Goal: Task Accomplishment & Management: Manage account settings

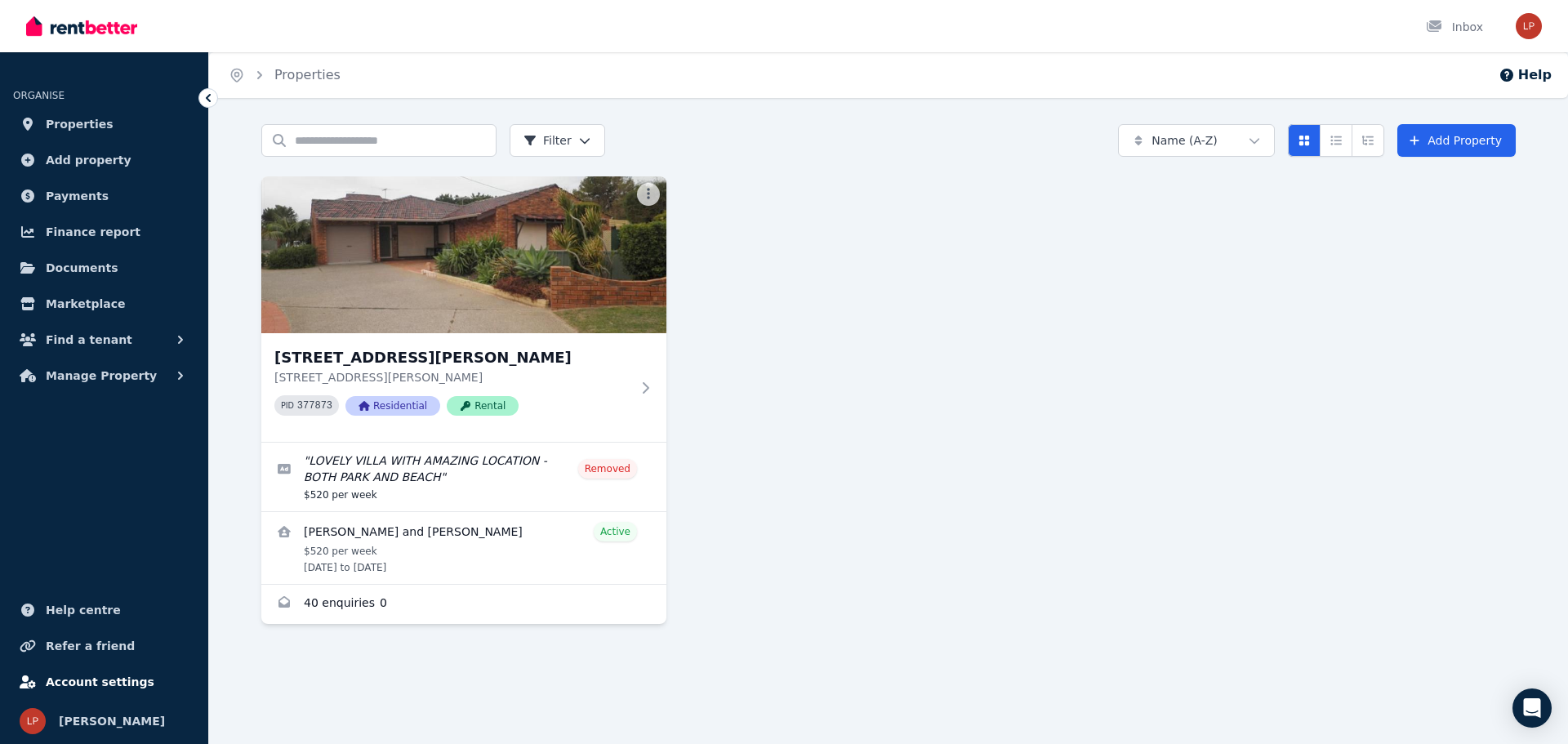
click at [79, 677] on span "Account settings" at bounding box center [100, 682] width 109 height 19
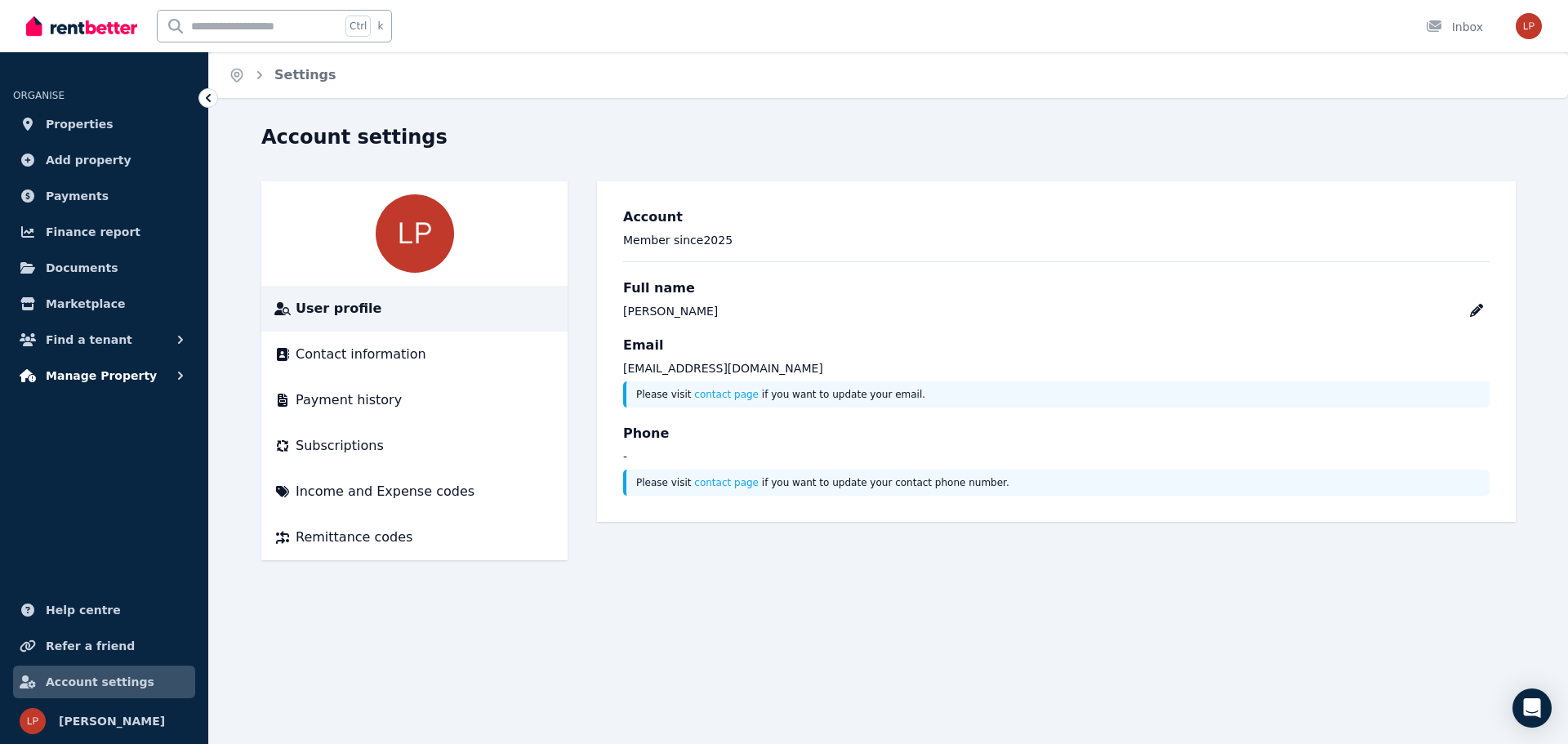
click at [98, 377] on span "Manage Property" at bounding box center [102, 376] width 112 height 19
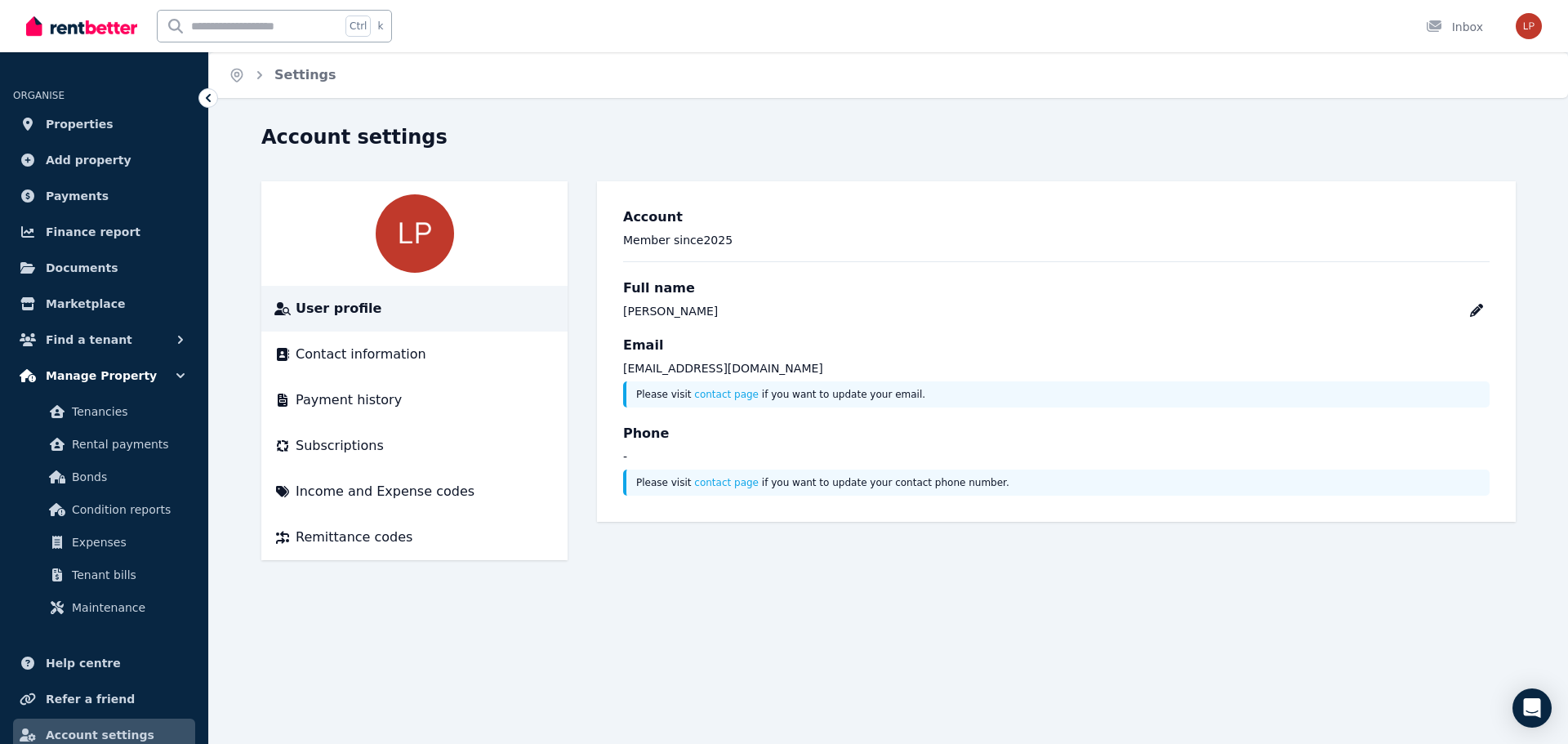
click at [177, 376] on icon "button" at bounding box center [180, 375] width 16 height 16
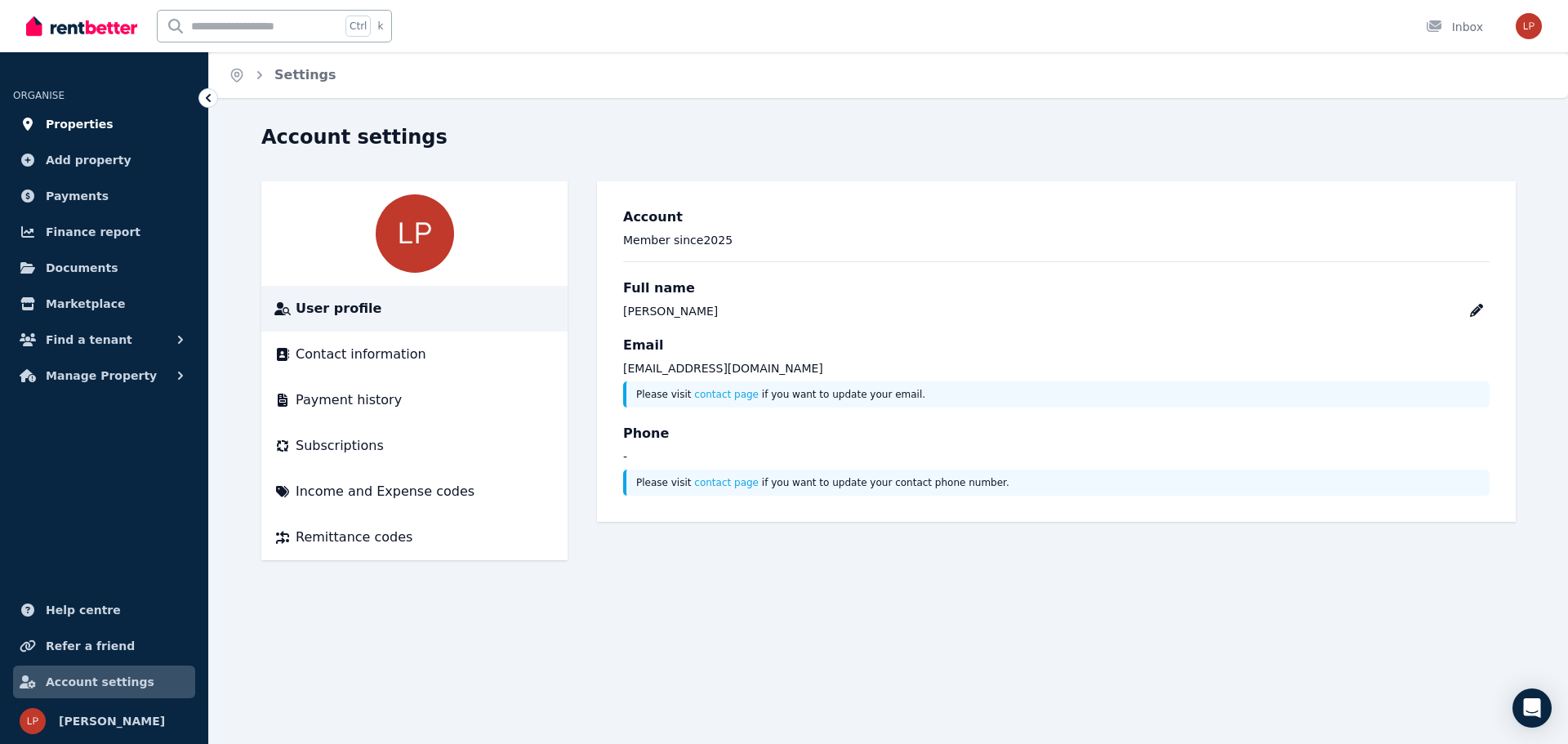
click at [76, 128] on span "Properties" at bounding box center [80, 124] width 68 height 19
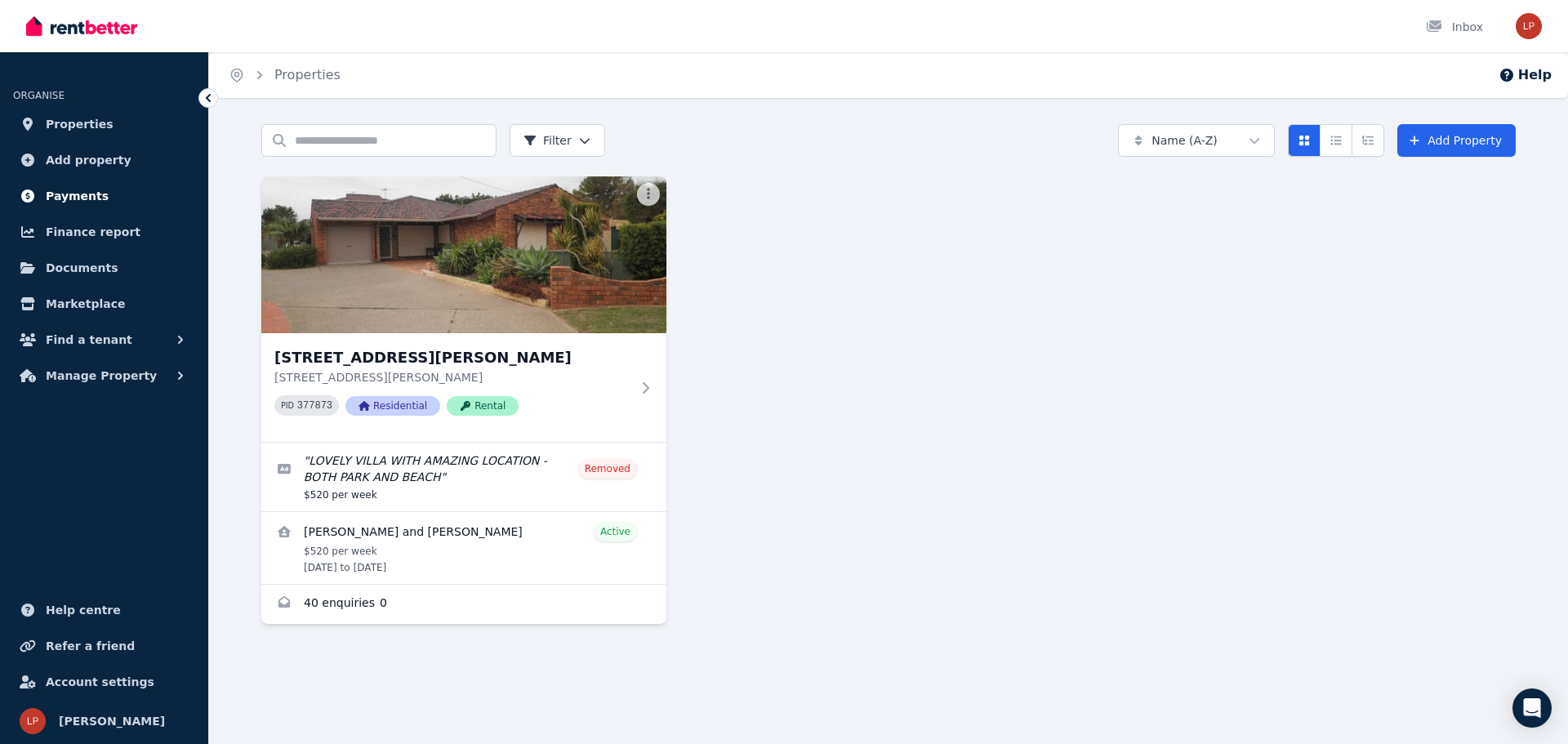
click at [63, 193] on span "Payments" at bounding box center [77, 196] width 62 height 19
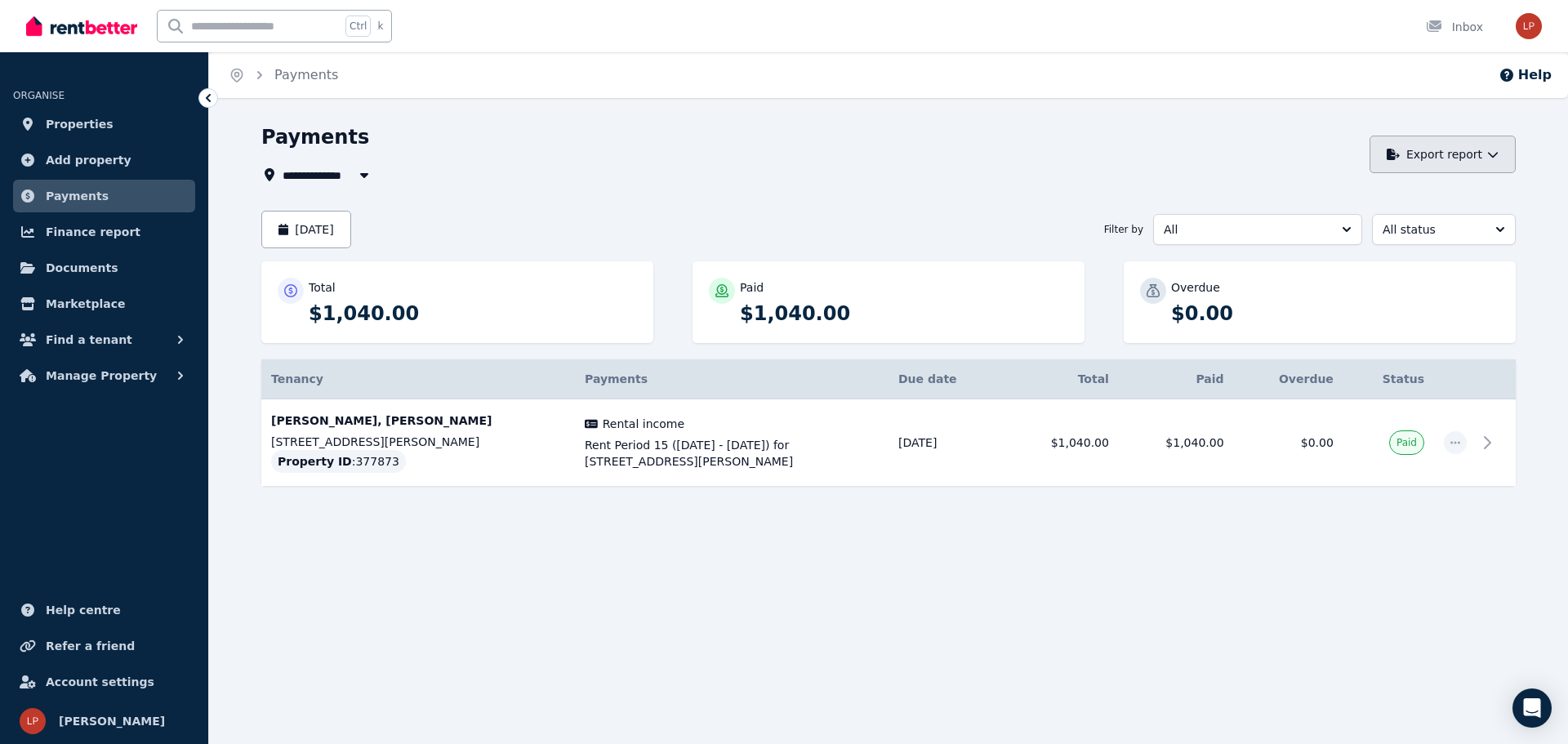
click at [1486, 155] on button "Export report" at bounding box center [1443, 154] width 146 height 37
click at [62, 263] on span "Documents" at bounding box center [83, 267] width 73 height 19
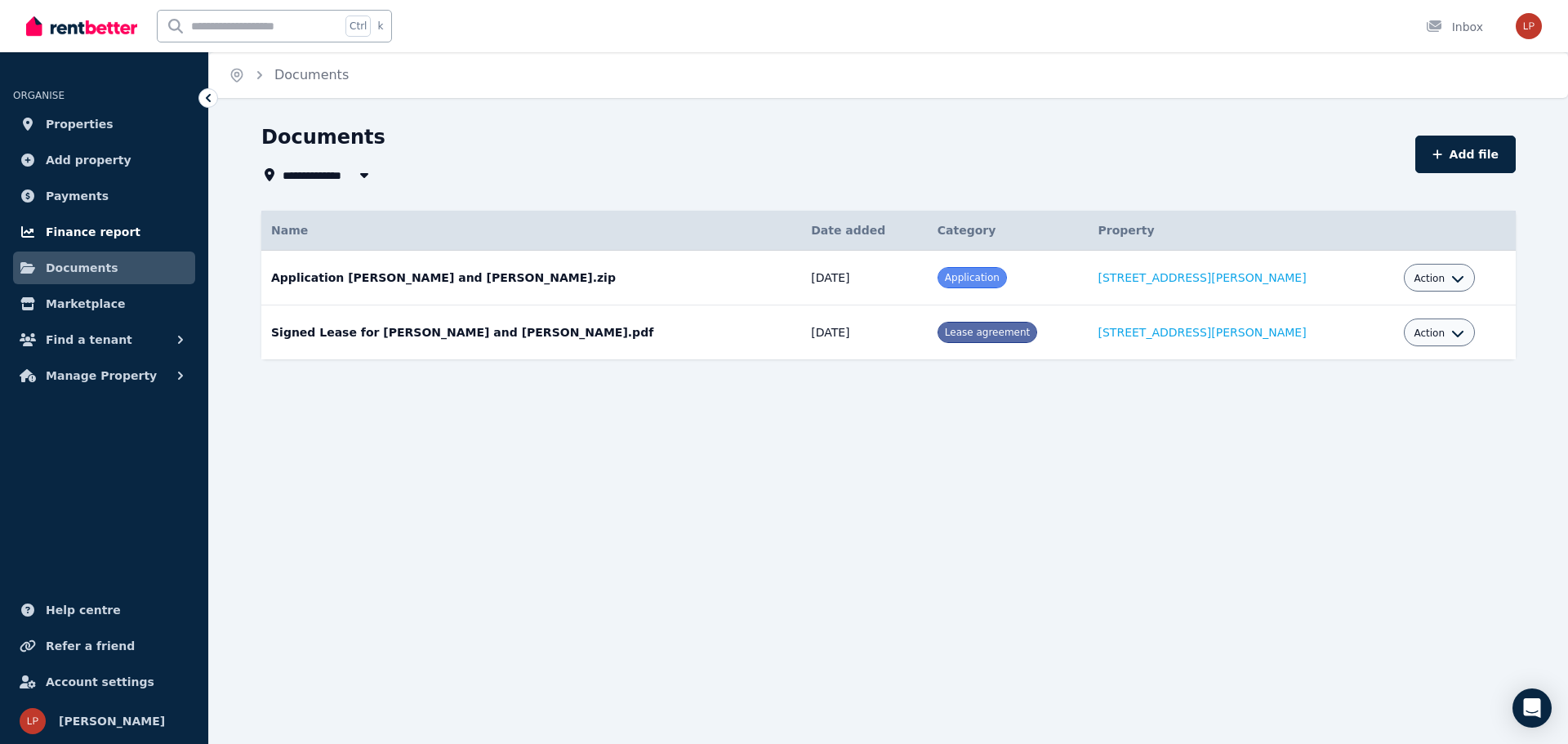
click at [73, 227] on span "Finance report" at bounding box center [93, 232] width 95 height 19
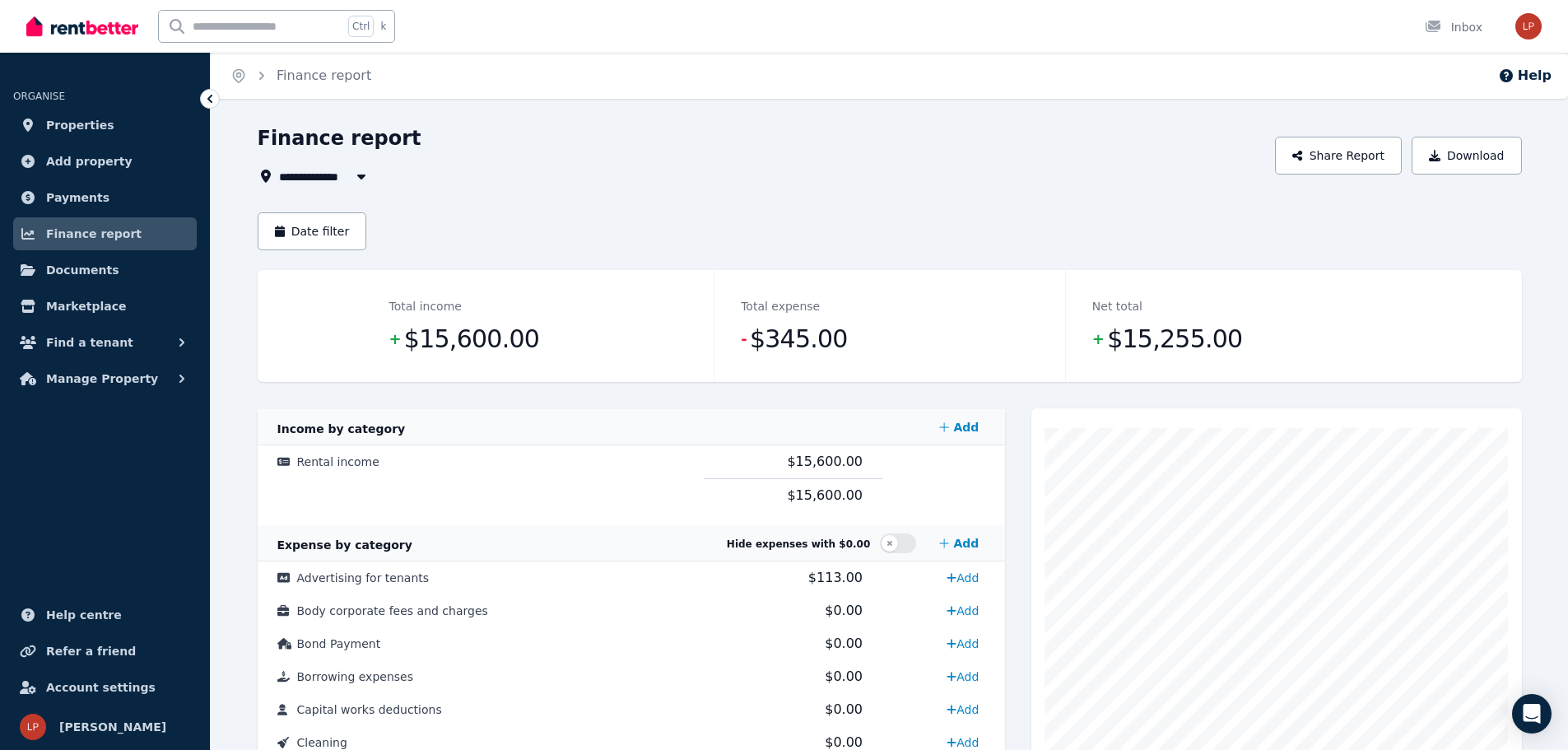
click at [359, 179] on icon "button" at bounding box center [361, 176] width 16 height 14
type input "**********"
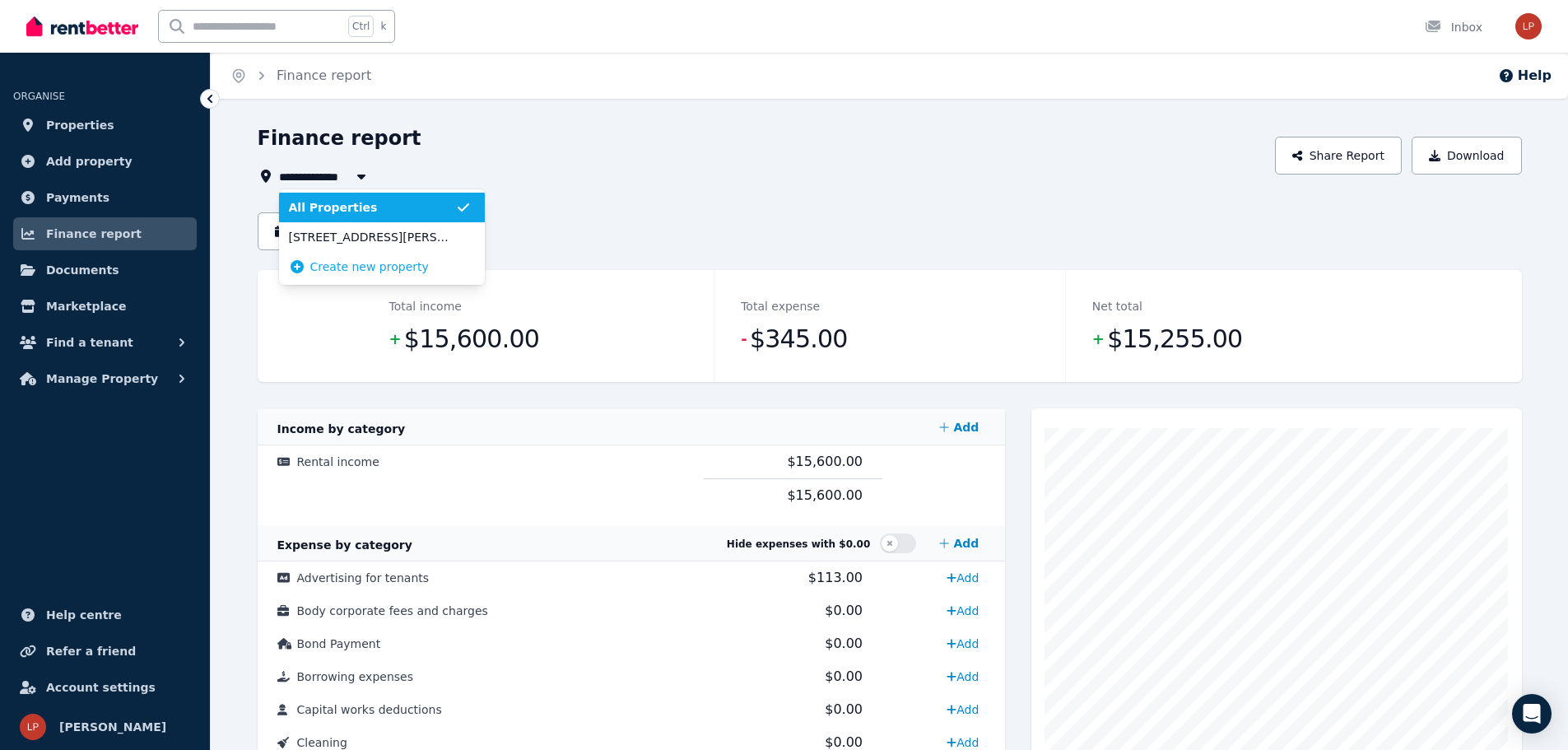
click at [359, 179] on icon "button" at bounding box center [361, 176] width 16 height 14
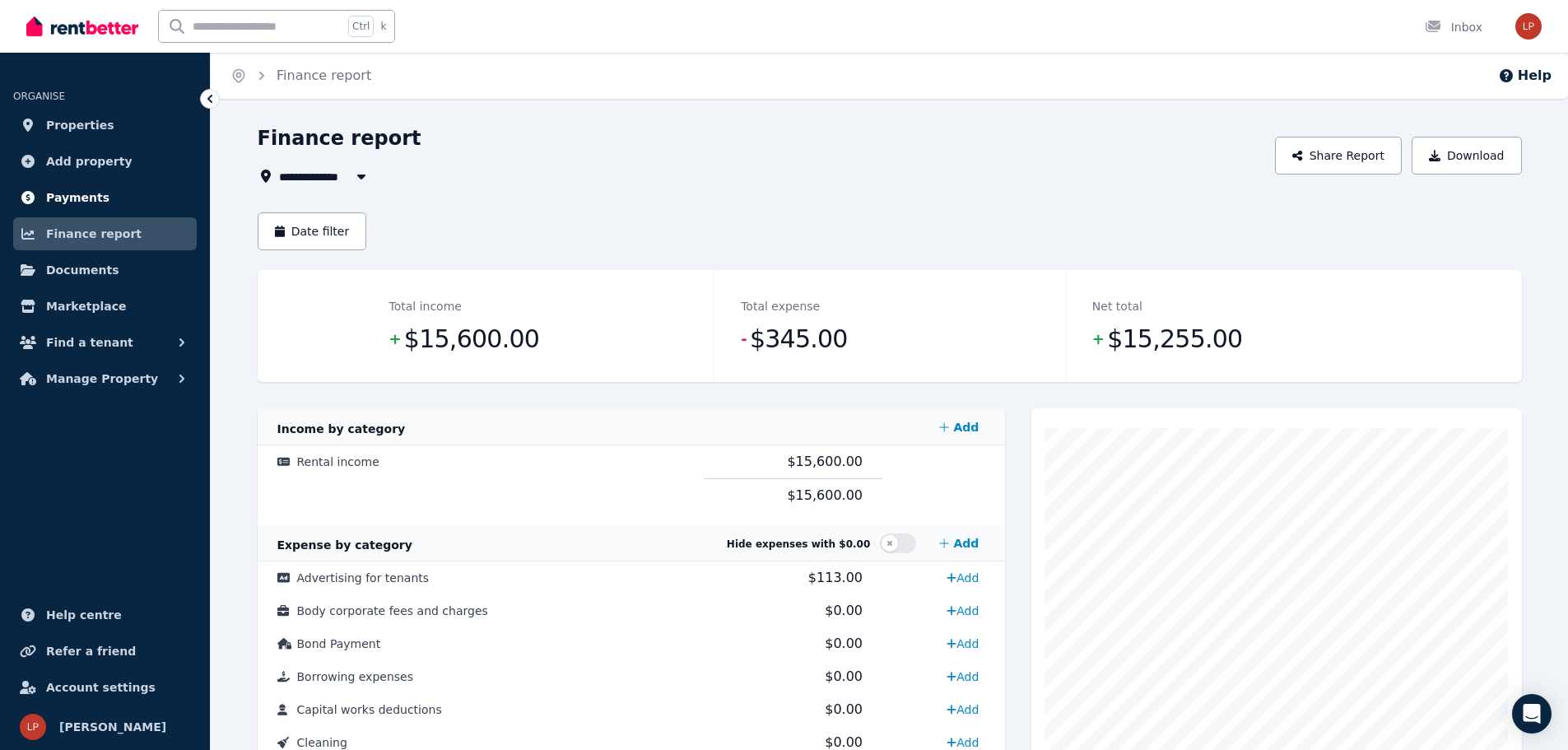
click at [59, 197] on span "Payments" at bounding box center [77, 198] width 63 height 19
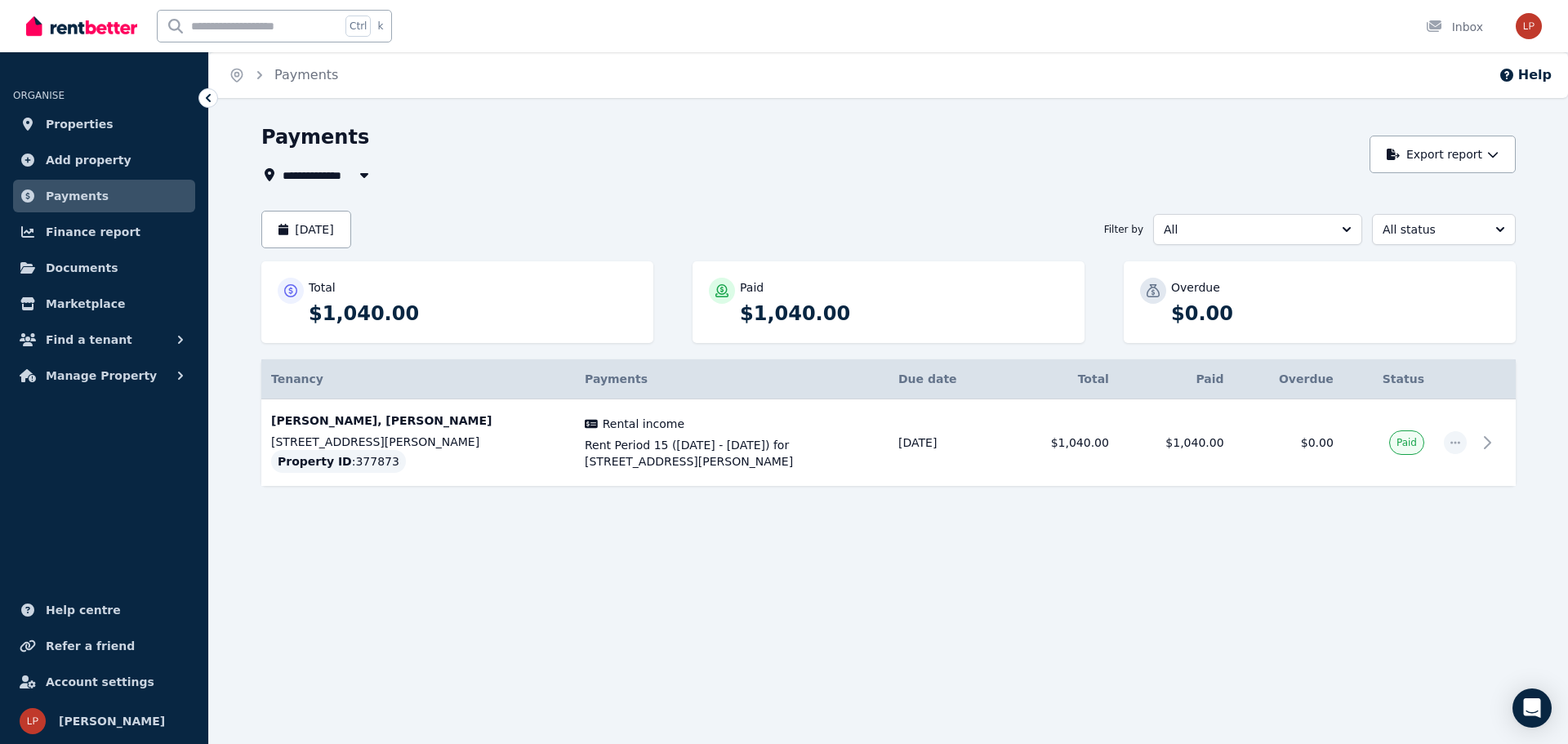
click at [65, 198] on span "Payments" at bounding box center [77, 196] width 62 height 19
click at [1444, 169] on button "Export report" at bounding box center [1443, 154] width 146 height 37
click at [1165, 126] on div "Payments" at bounding box center [811, 139] width 1100 height 31
click at [1425, 235] on span "All status" at bounding box center [1433, 229] width 100 height 16
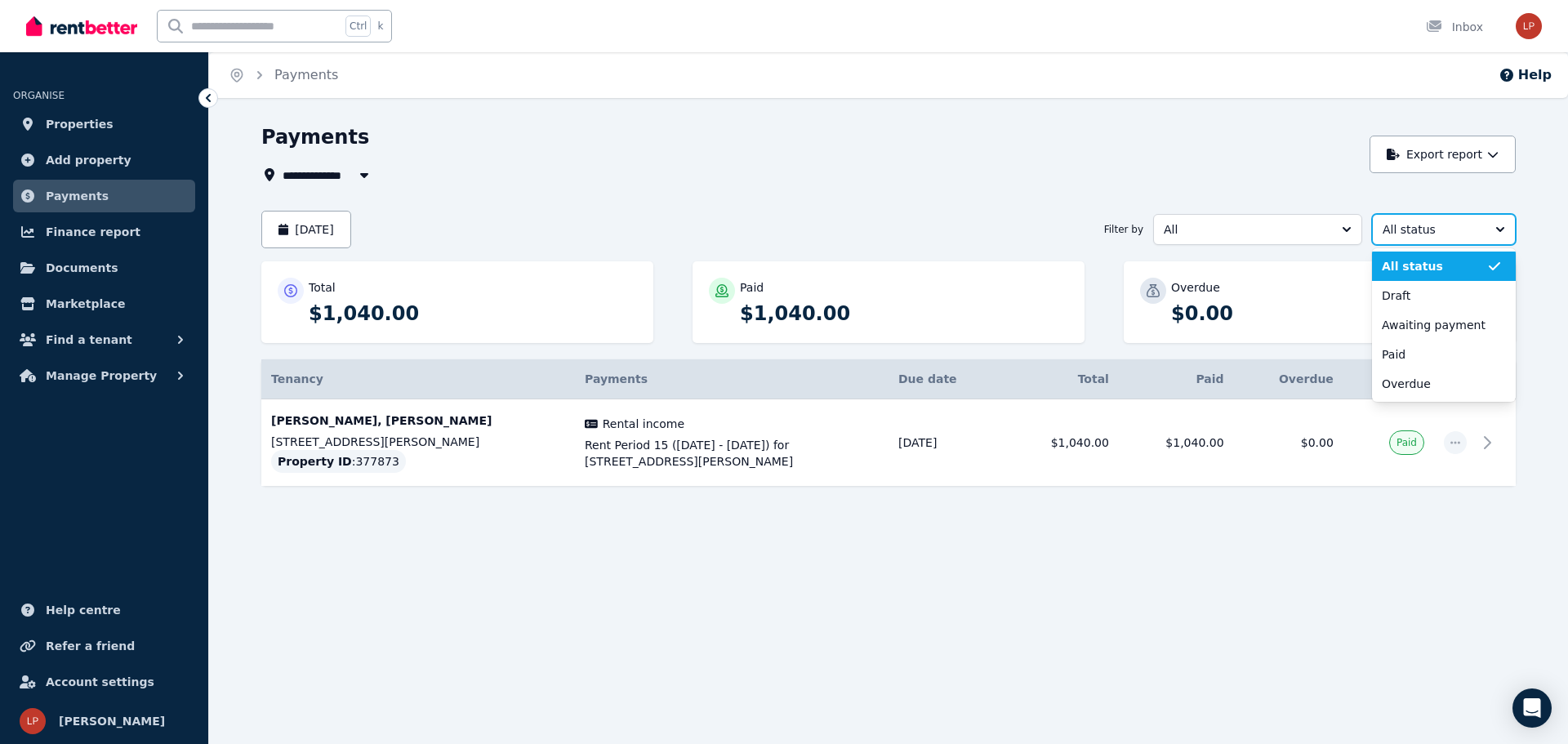
click at [1425, 235] on span "All status" at bounding box center [1433, 229] width 100 height 16
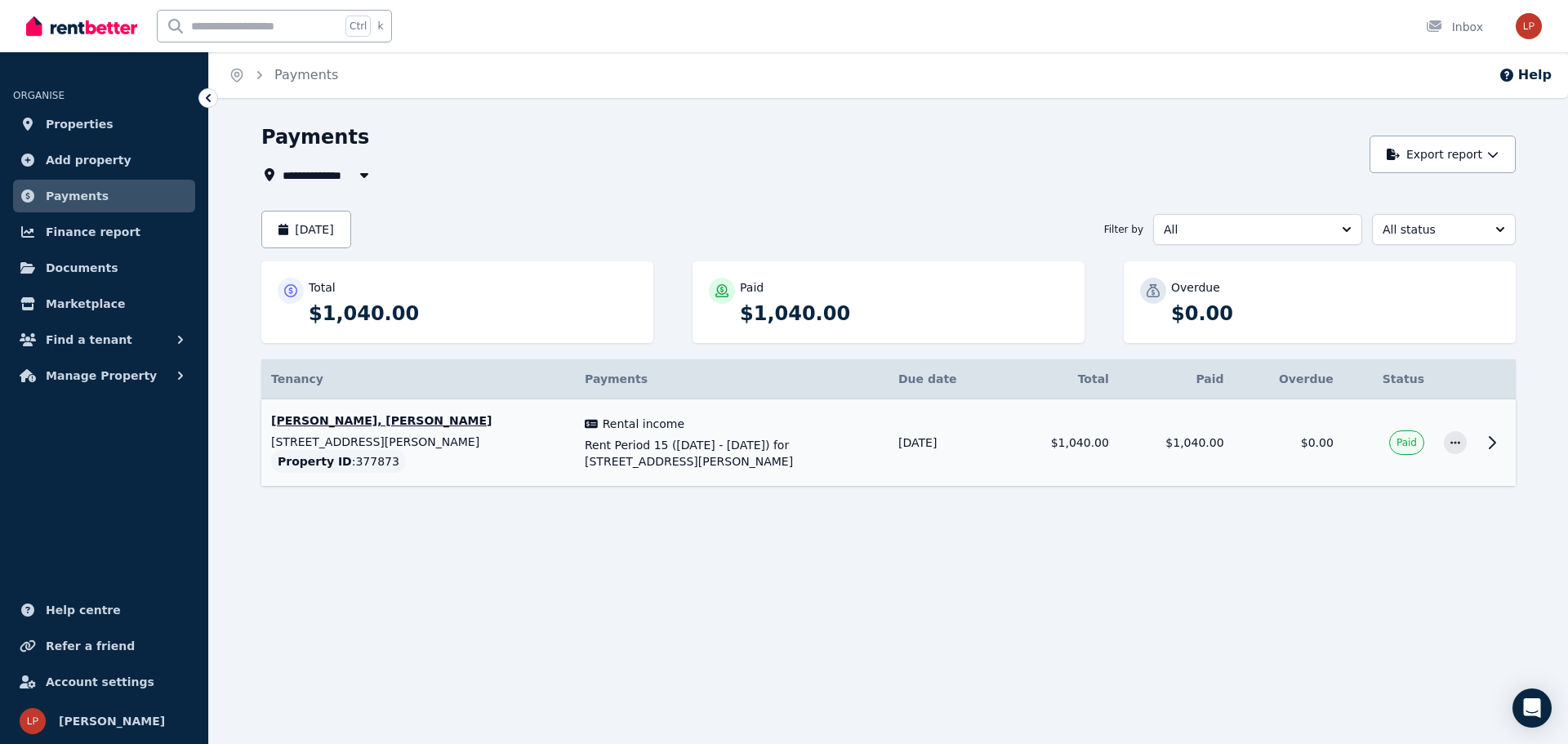
click at [1493, 440] on icon at bounding box center [1493, 443] width 6 height 12
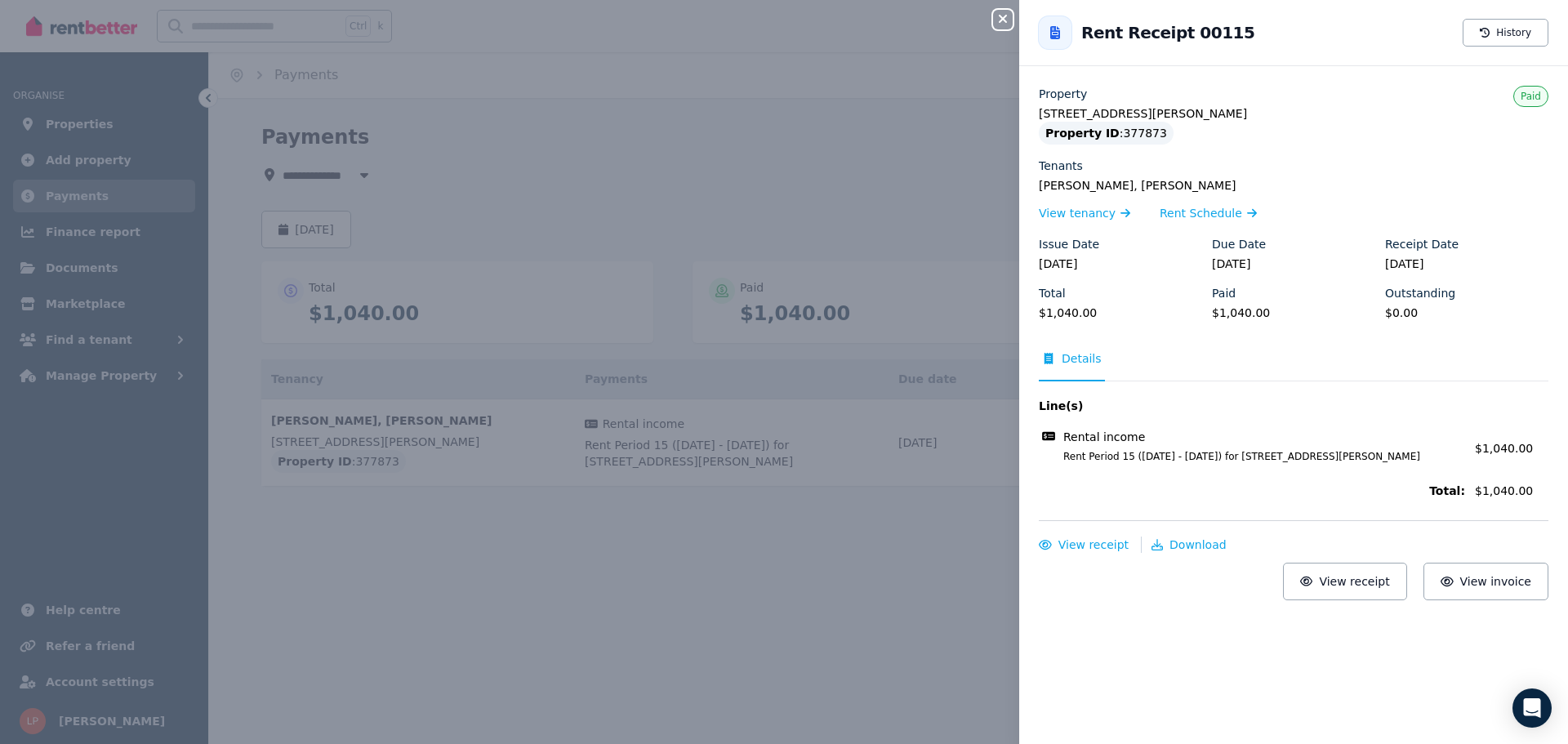
click at [937, 552] on div "Close panel Back to Rent Receipt 00115 History Property 1/27 Nettleton Way, Saf…" at bounding box center [784, 372] width 1568 height 744
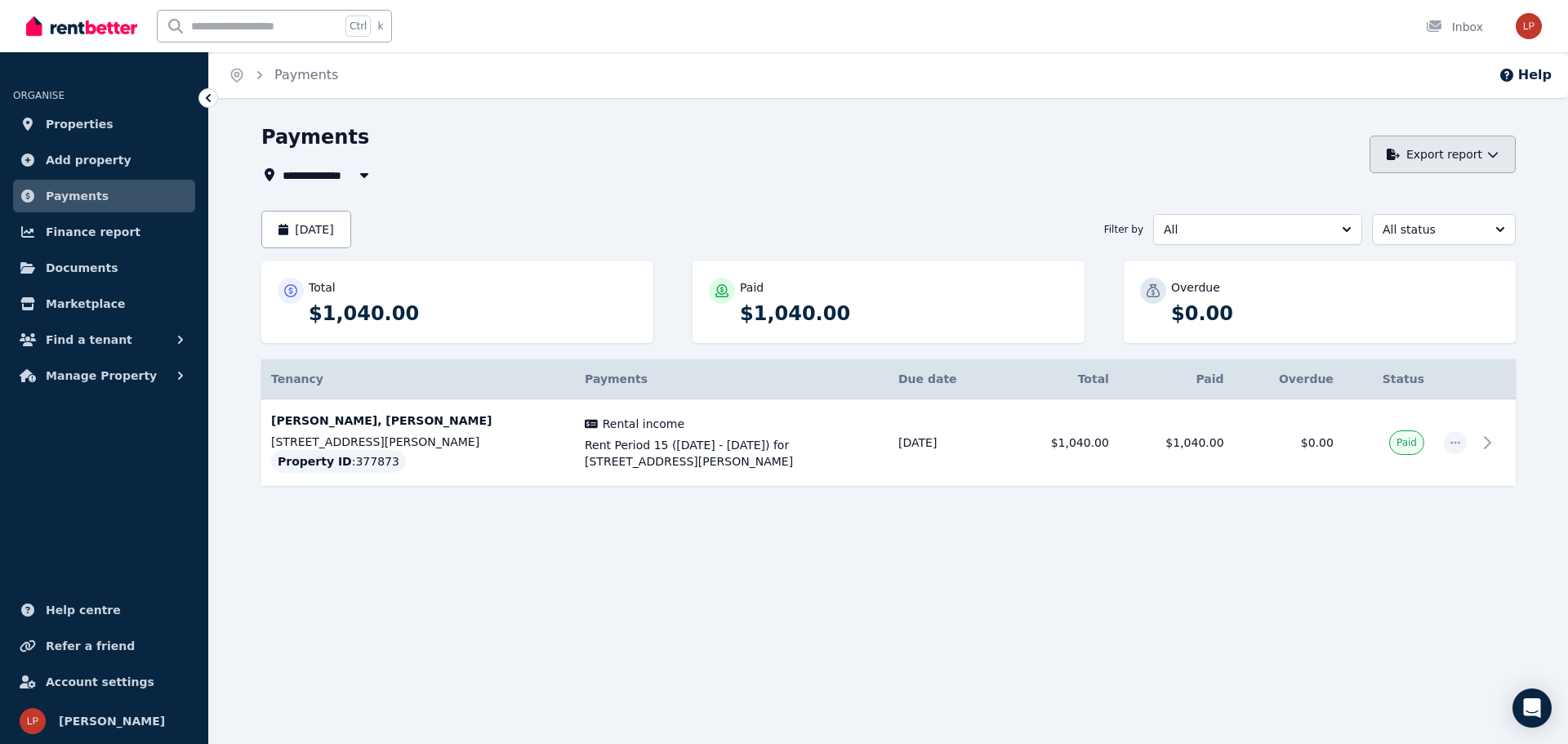
click at [1448, 155] on button "Export report" at bounding box center [1443, 154] width 146 height 37
click at [1448, 158] on button "Export report" at bounding box center [1443, 154] width 146 height 37
click at [1269, 231] on span "All" at bounding box center [1247, 229] width 165 height 16
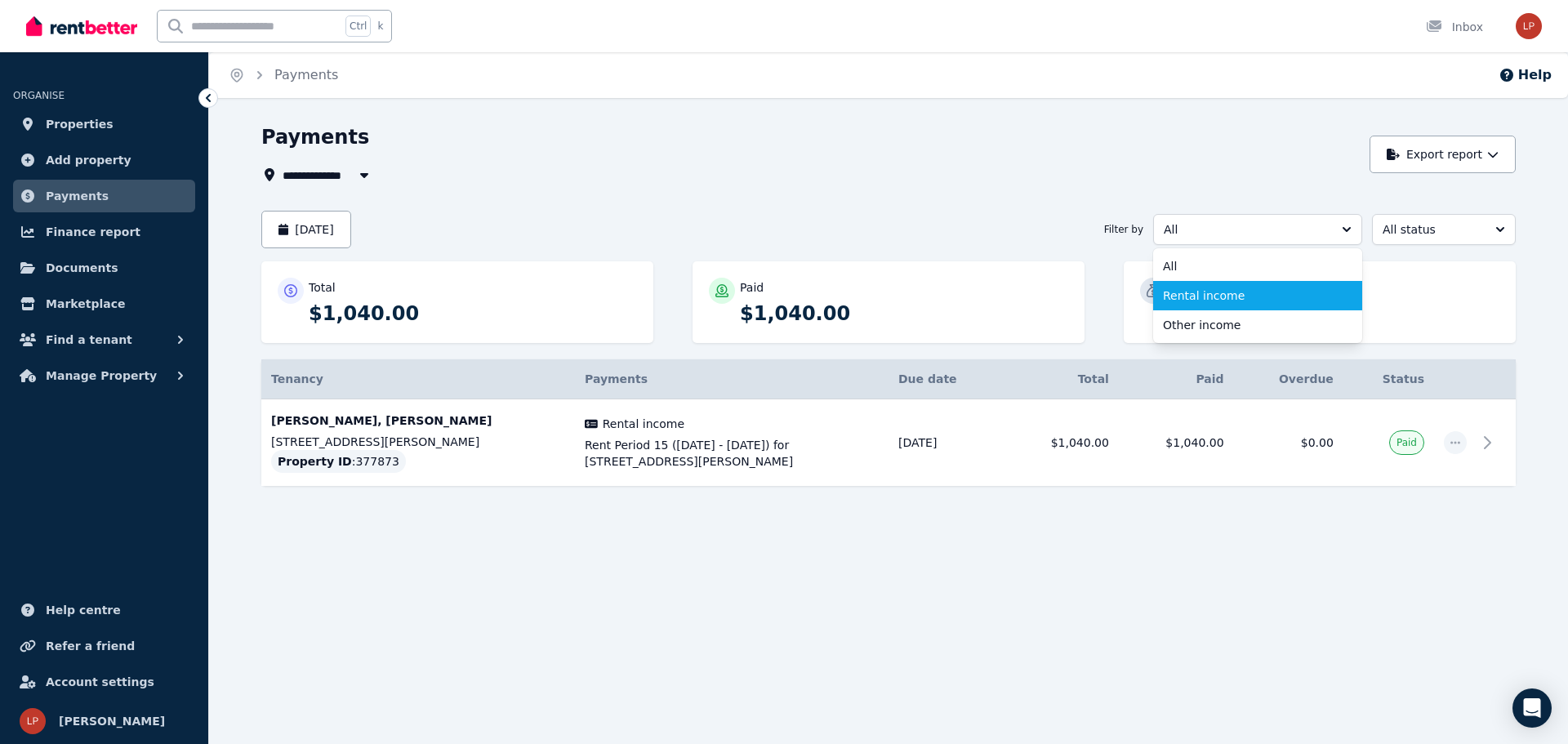
click at [1236, 299] on span "Rental income" at bounding box center [1248, 295] width 170 height 16
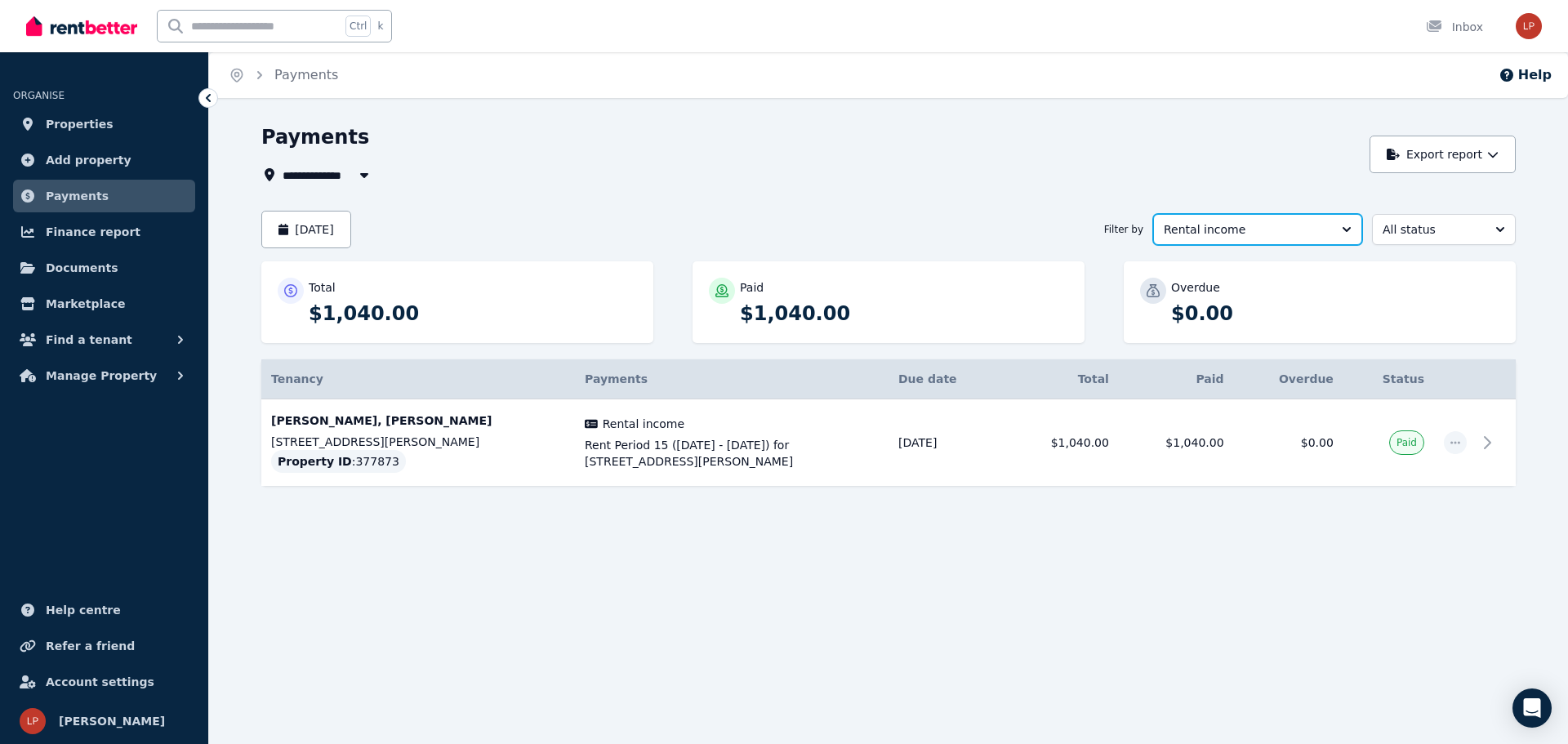
click at [1258, 222] on span "Rental income" at bounding box center [1247, 229] width 165 height 16
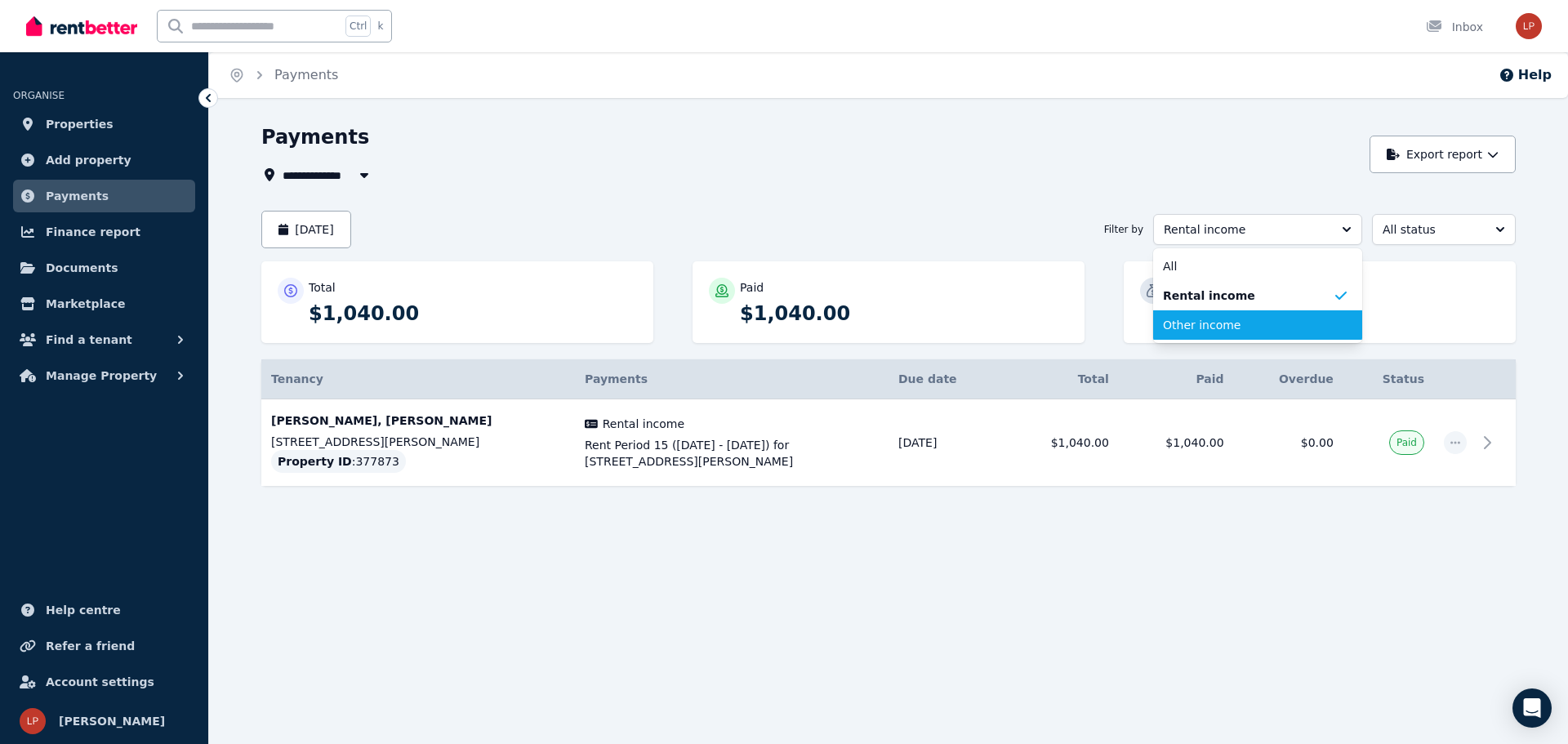
click at [1215, 334] on li "Other income" at bounding box center [1258, 325] width 210 height 30
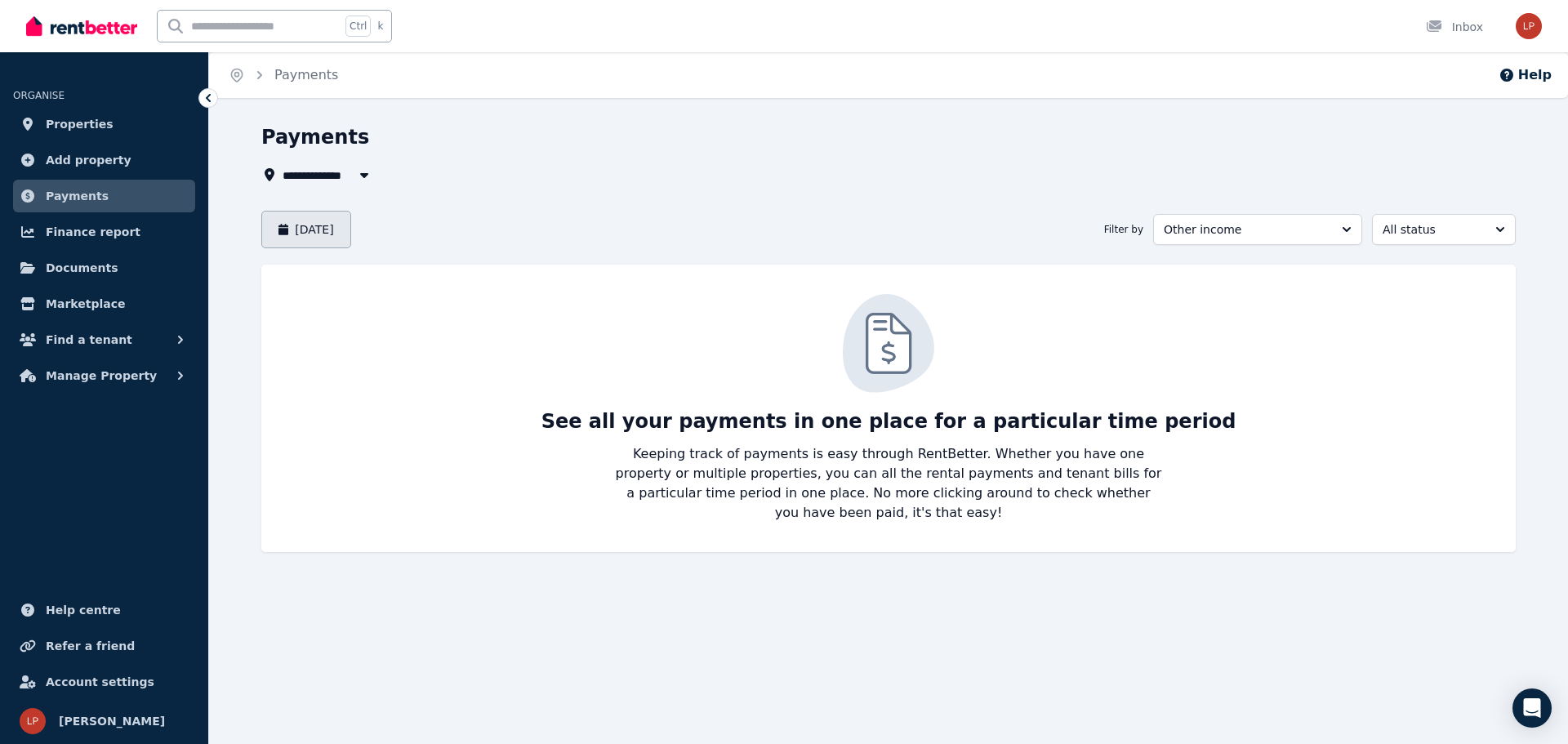
click at [311, 226] on button "August 2025" at bounding box center [306, 229] width 89 height 37
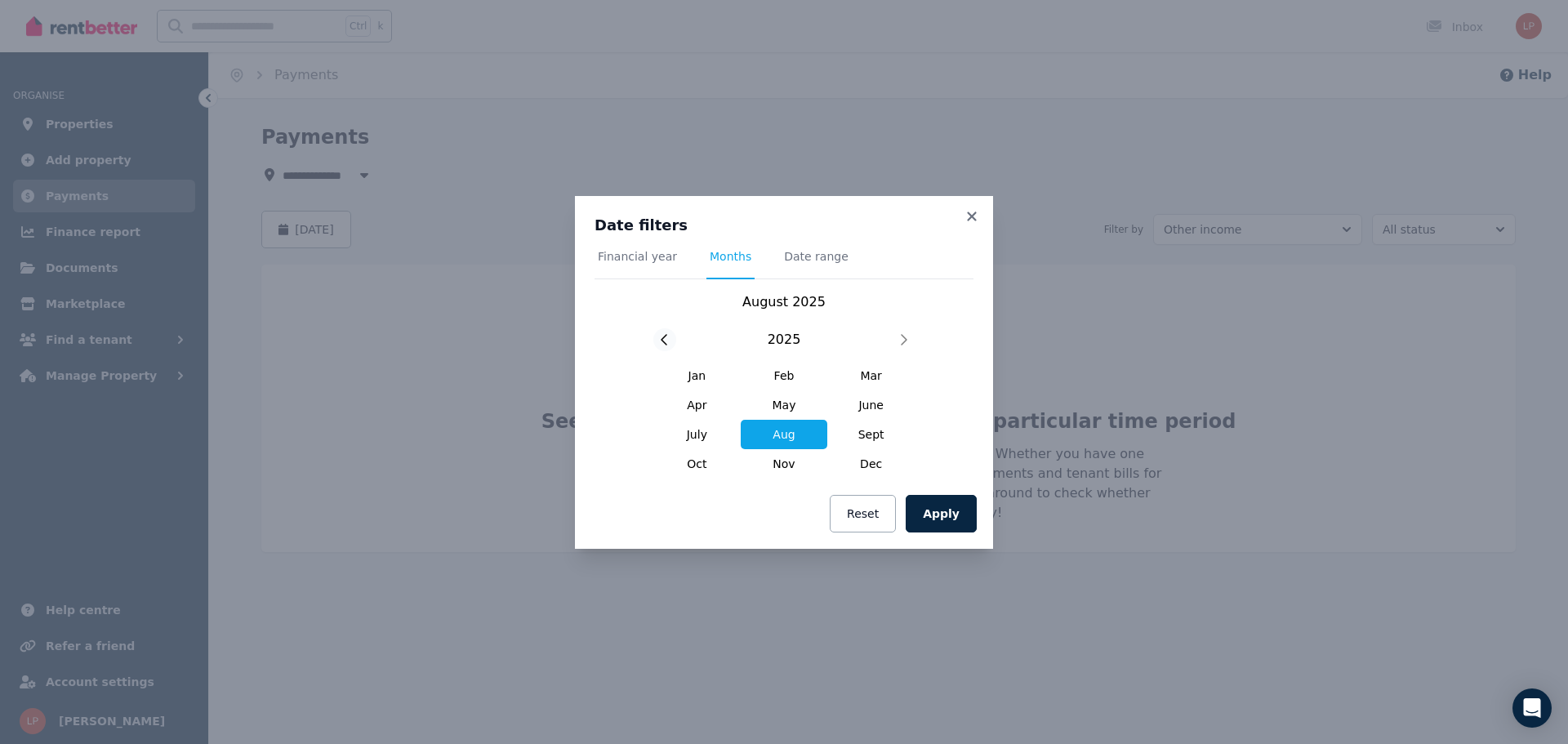
click at [661, 336] on icon at bounding box center [664, 340] width 8 height 13
click at [769, 434] on span "Aug" at bounding box center [784, 434] width 87 height 30
click at [706, 443] on span "July" at bounding box center [697, 434] width 87 height 30
click at [905, 339] on icon at bounding box center [903, 340] width 8 height 13
click at [881, 412] on span "June" at bounding box center [871, 405] width 87 height 30
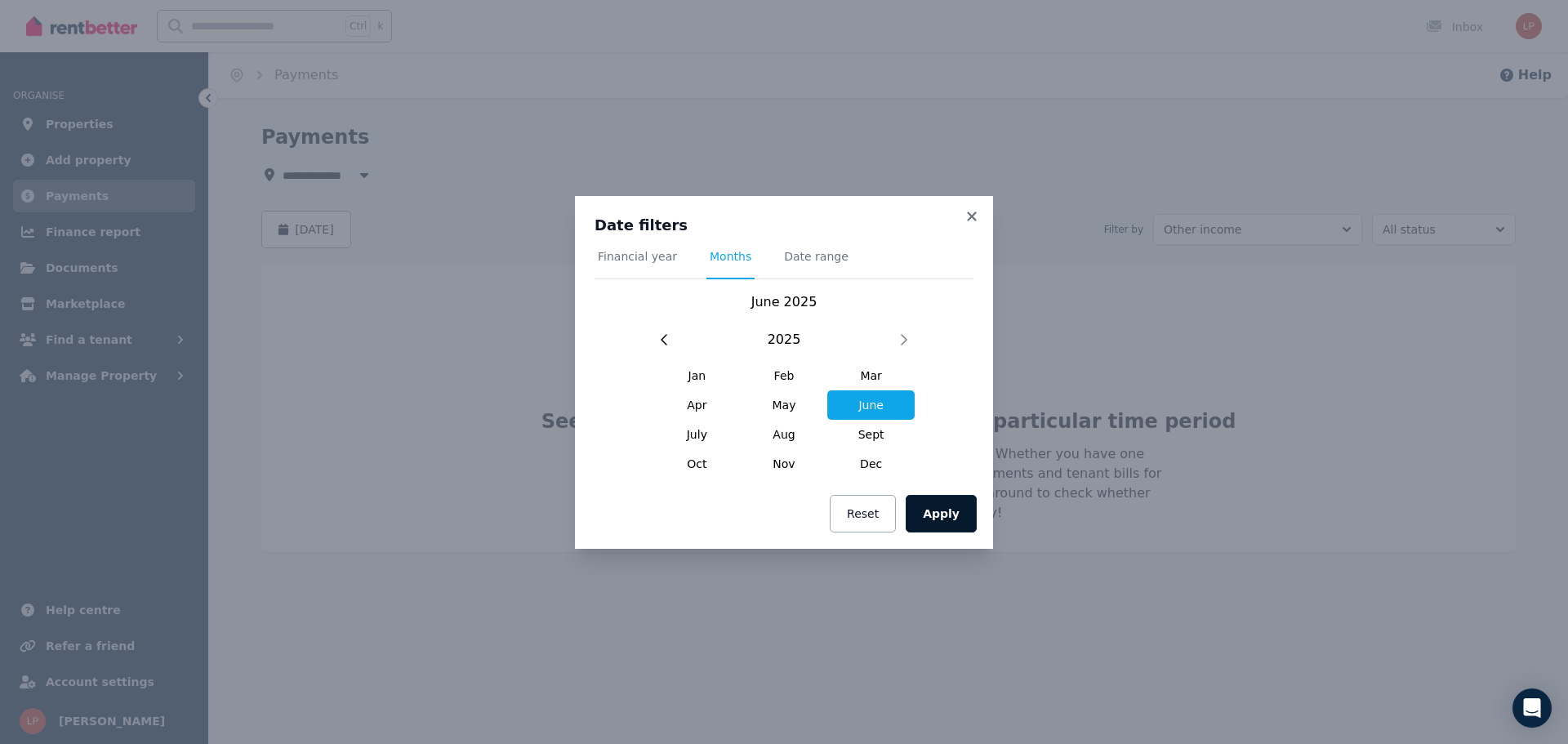
click at [945, 520] on button "Apply" at bounding box center [941, 513] width 71 height 37
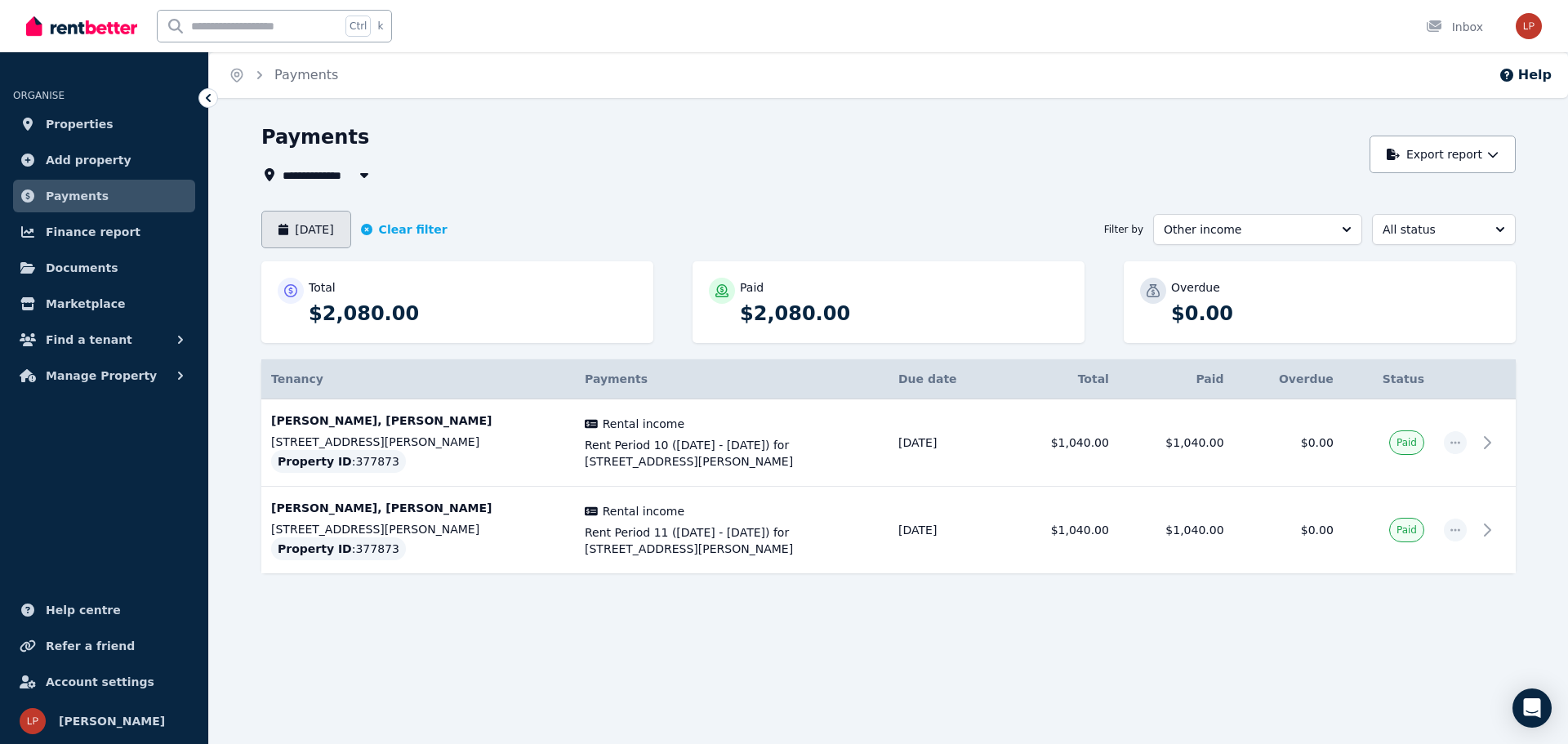
click at [326, 236] on button "June 2025" at bounding box center [306, 229] width 89 height 37
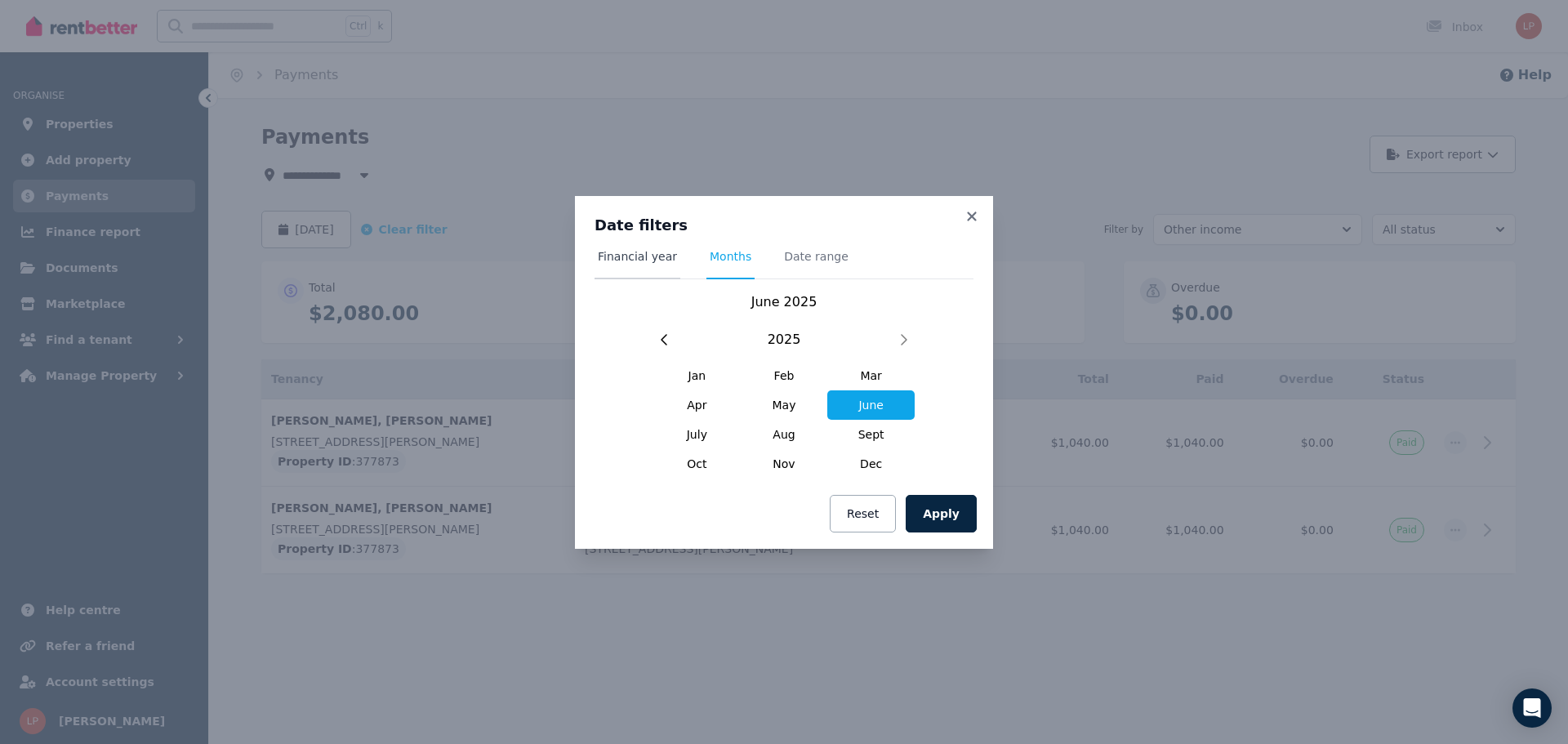
click at [623, 256] on span "Financial year" at bounding box center [637, 256] width 79 height 16
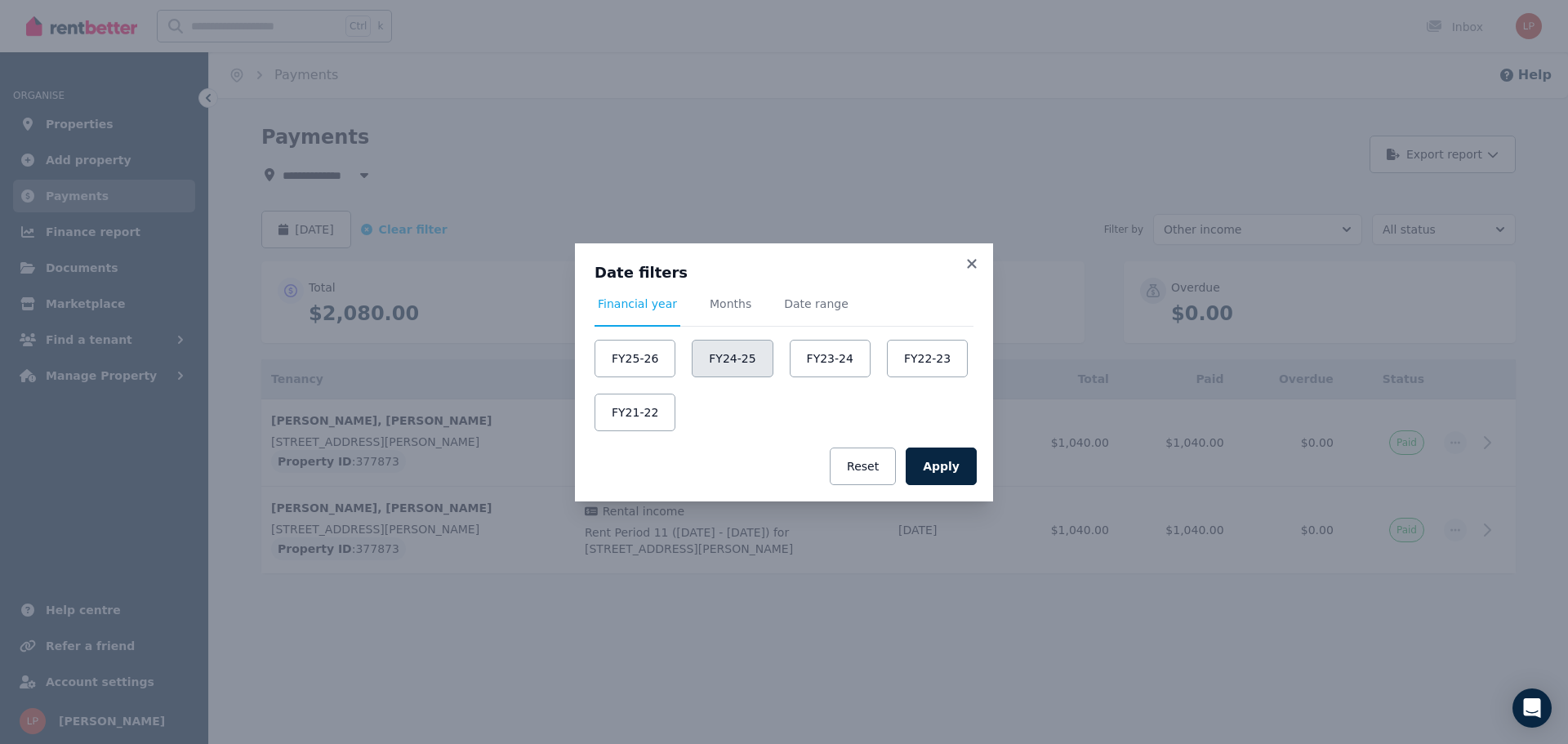
click at [729, 357] on button "FY24-25" at bounding box center [733, 358] width 81 height 37
click at [938, 469] on button "Apply" at bounding box center [941, 466] width 71 height 37
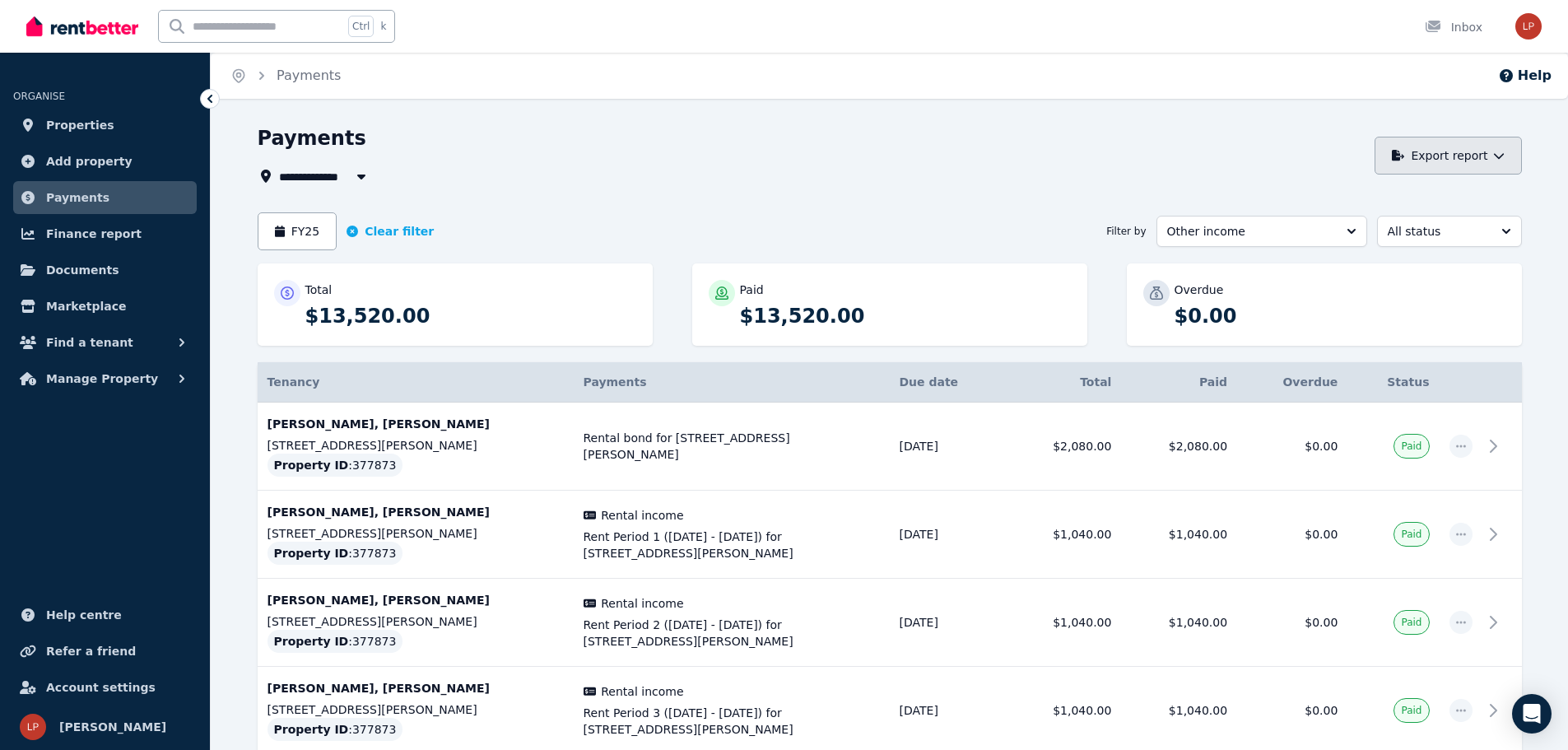
click at [1453, 162] on button "Export report" at bounding box center [1448, 155] width 147 height 38
click at [1421, 210] on button "PDF" at bounding box center [1432, 199] width 184 height 30
